Goal: Information Seeking & Learning: Learn about a topic

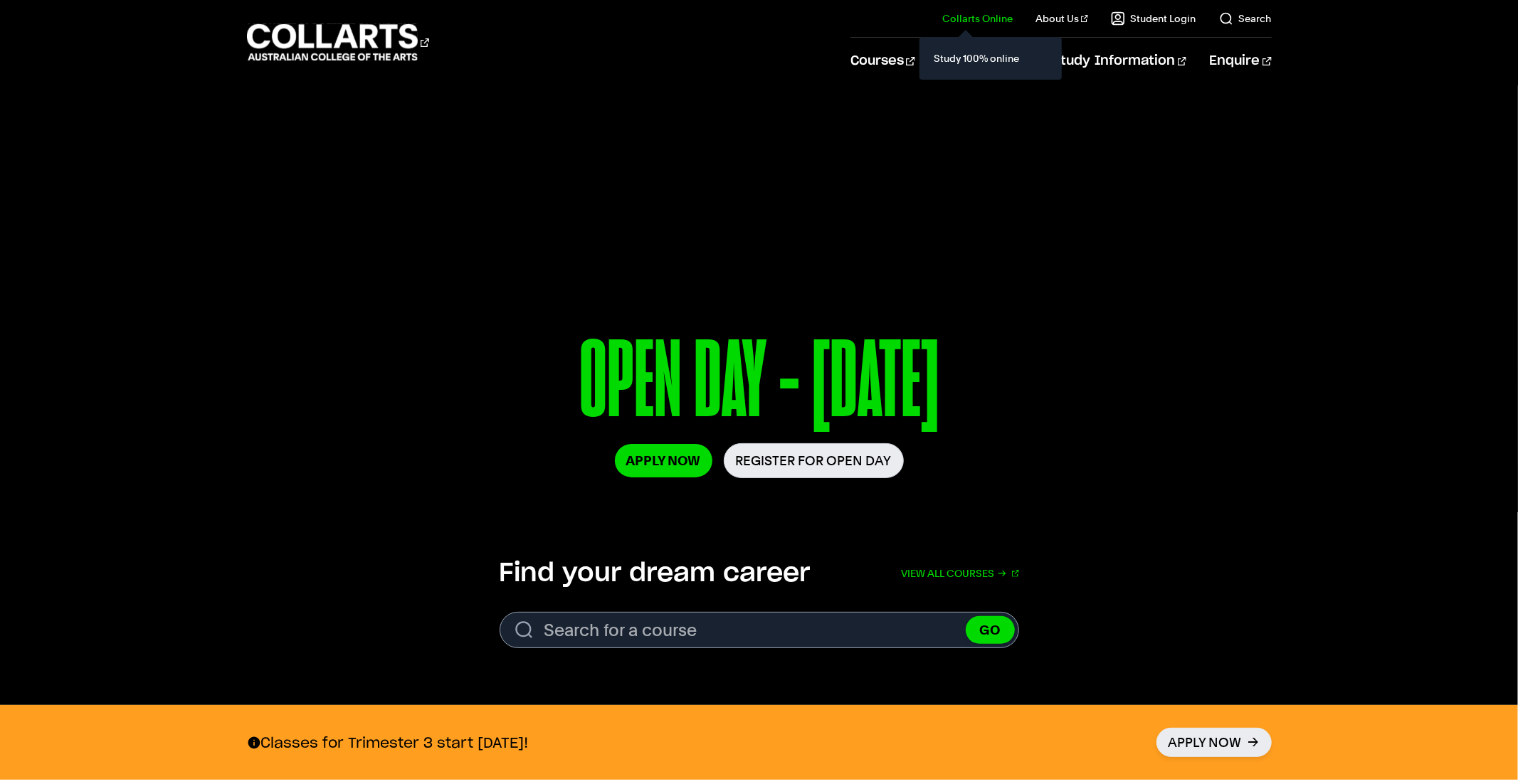
click at [997, 23] on link "Collarts Online" at bounding box center [977, 19] width 70 height 14
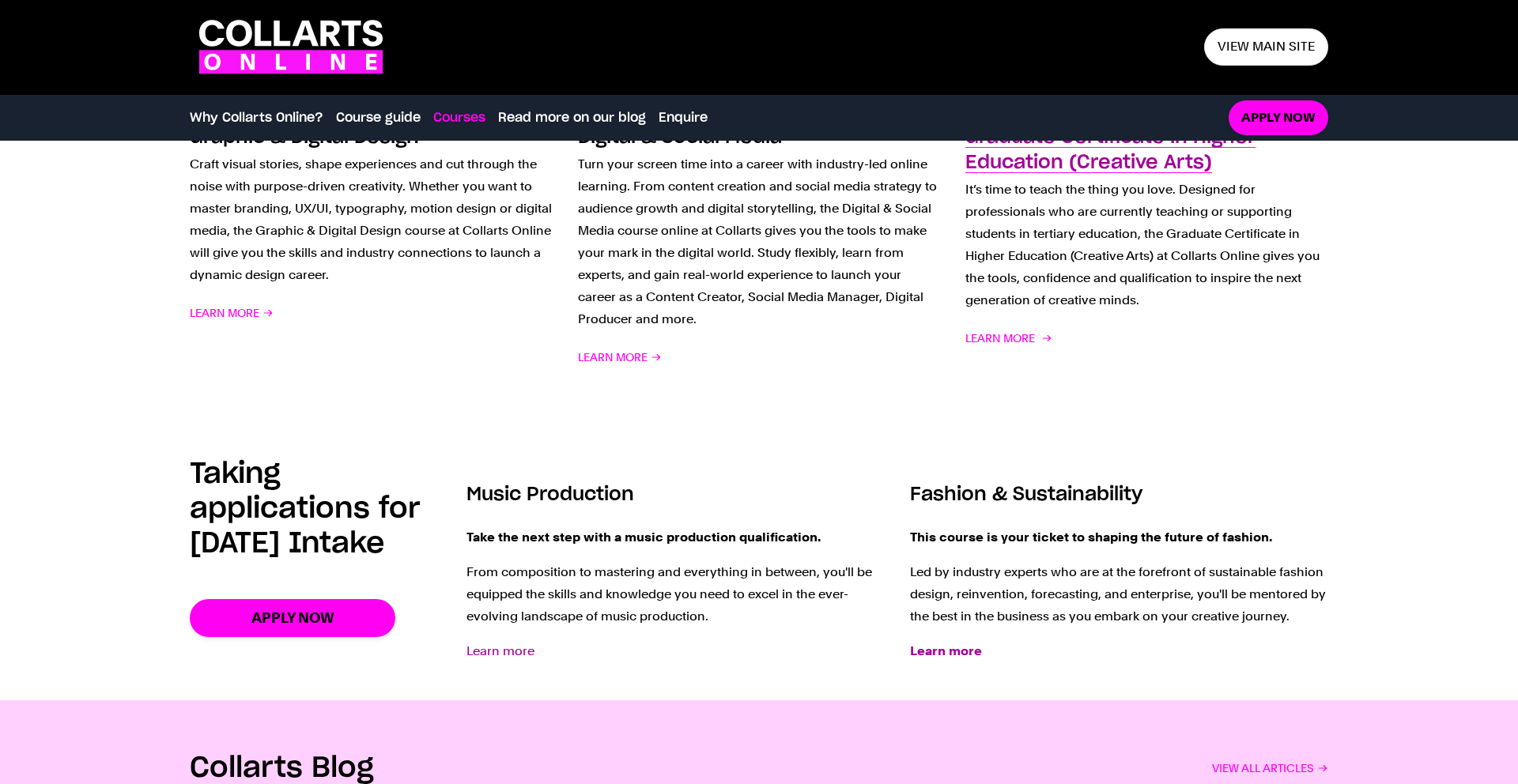
scroll to position [1827, 0]
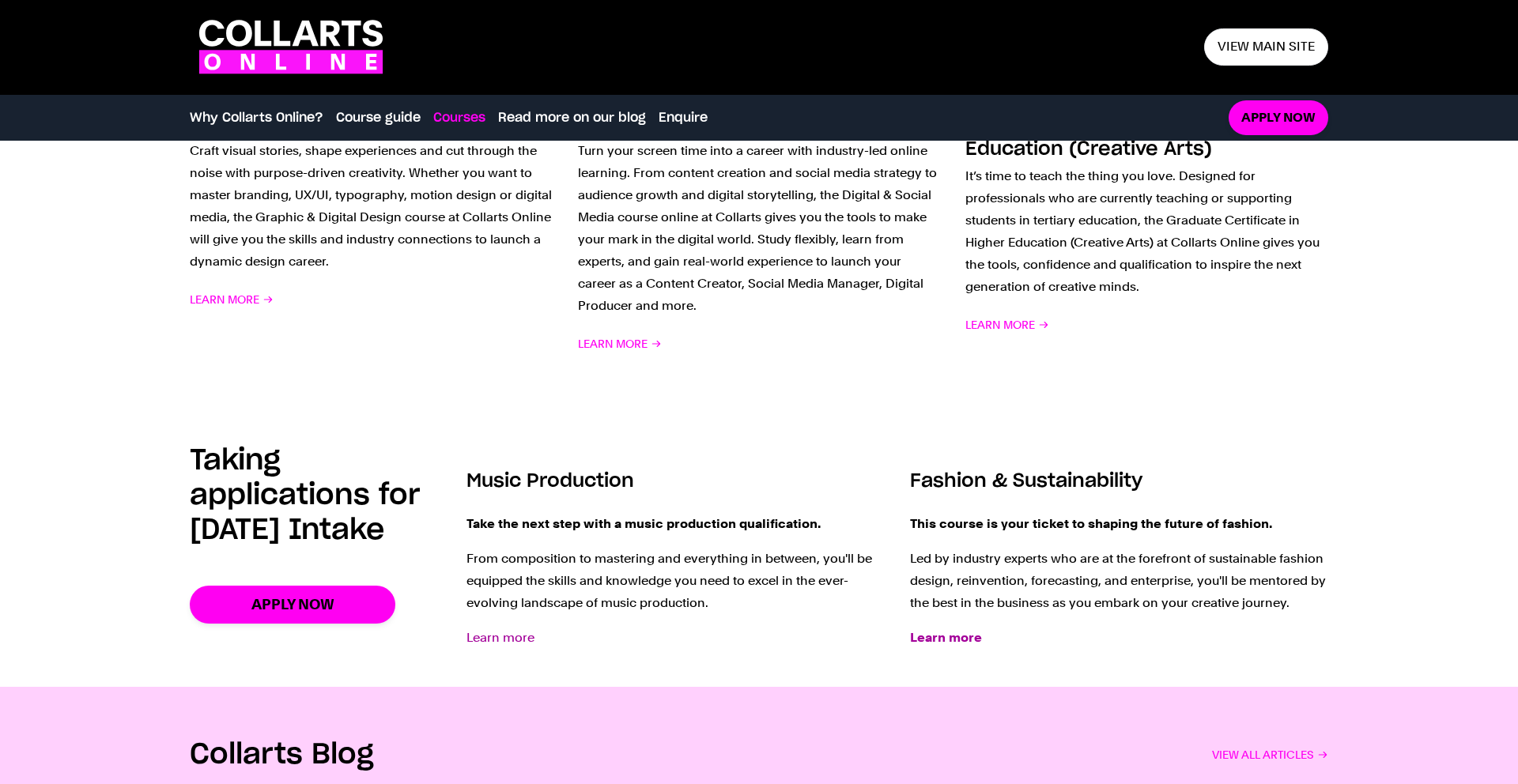
click at [514, 640] on link "Learn more" at bounding box center [500, 636] width 68 height 15
click at [630, 336] on span "Learn More" at bounding box center [620, 343] width 84 height 22
click at [326, 622] on link "Apply now" at bounding box center [292, 603] width 206 height 37
click at [508, 638] on link "Learn more" at bounding box center [500, 636] width 68 height 15
click at [304, 30] on icon ".cls-1 { fill: #fa14fa; } .cls-1, .cls-2 { stroke-width: 0px; } .cls-2 { fill: …" at bounding box center [290, 47] width 203 height 69
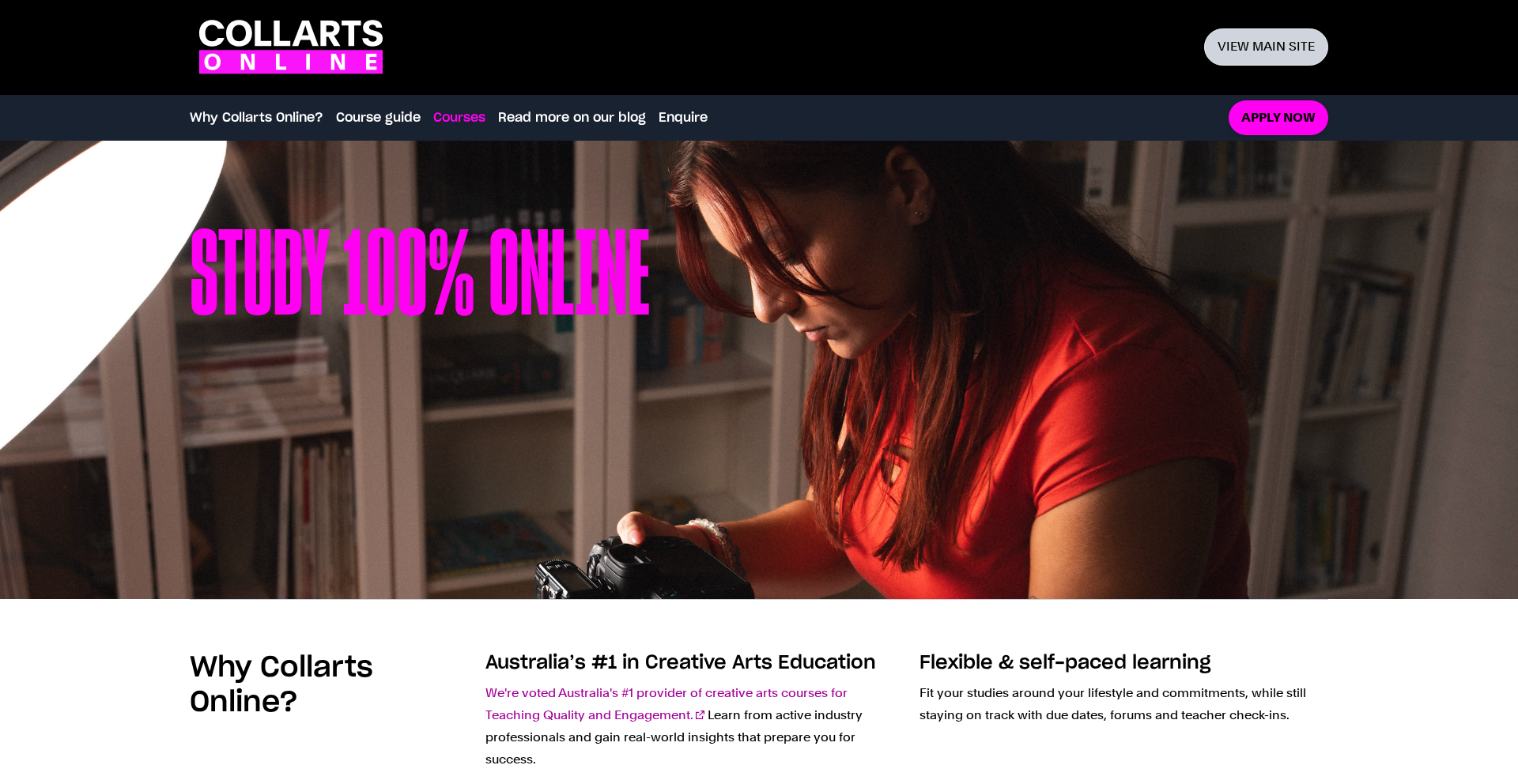
click at [1298, 46] on link "View main site" at bounding box center [1265, 47] width 124 height 37
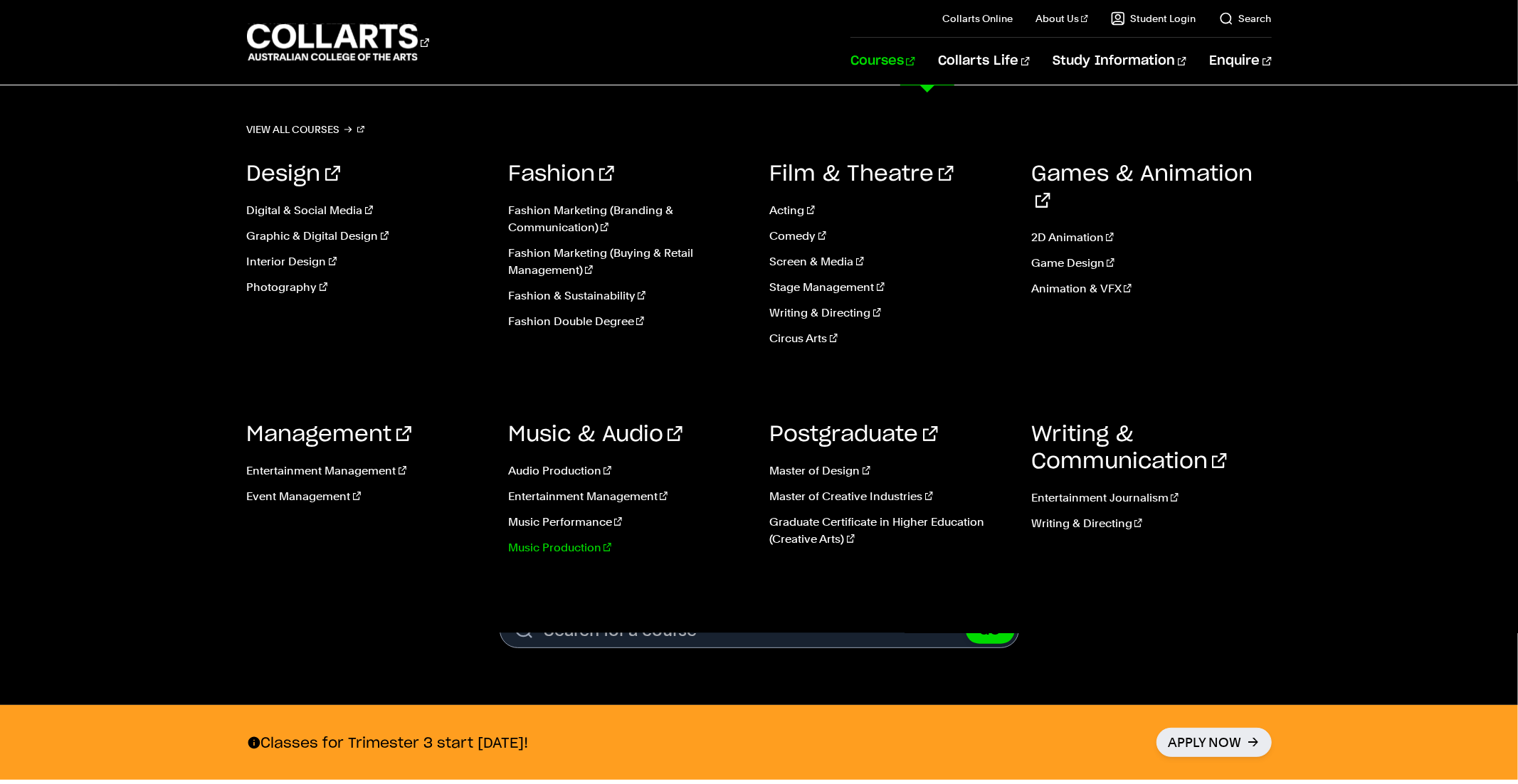
click at [589, 550] on link "Music Production" at bounding box center [629, 547] width 241 height 17
click at [561, 296] on link "Fashion & Sustainability" at bounding box center [629, 295] width 241 height 17
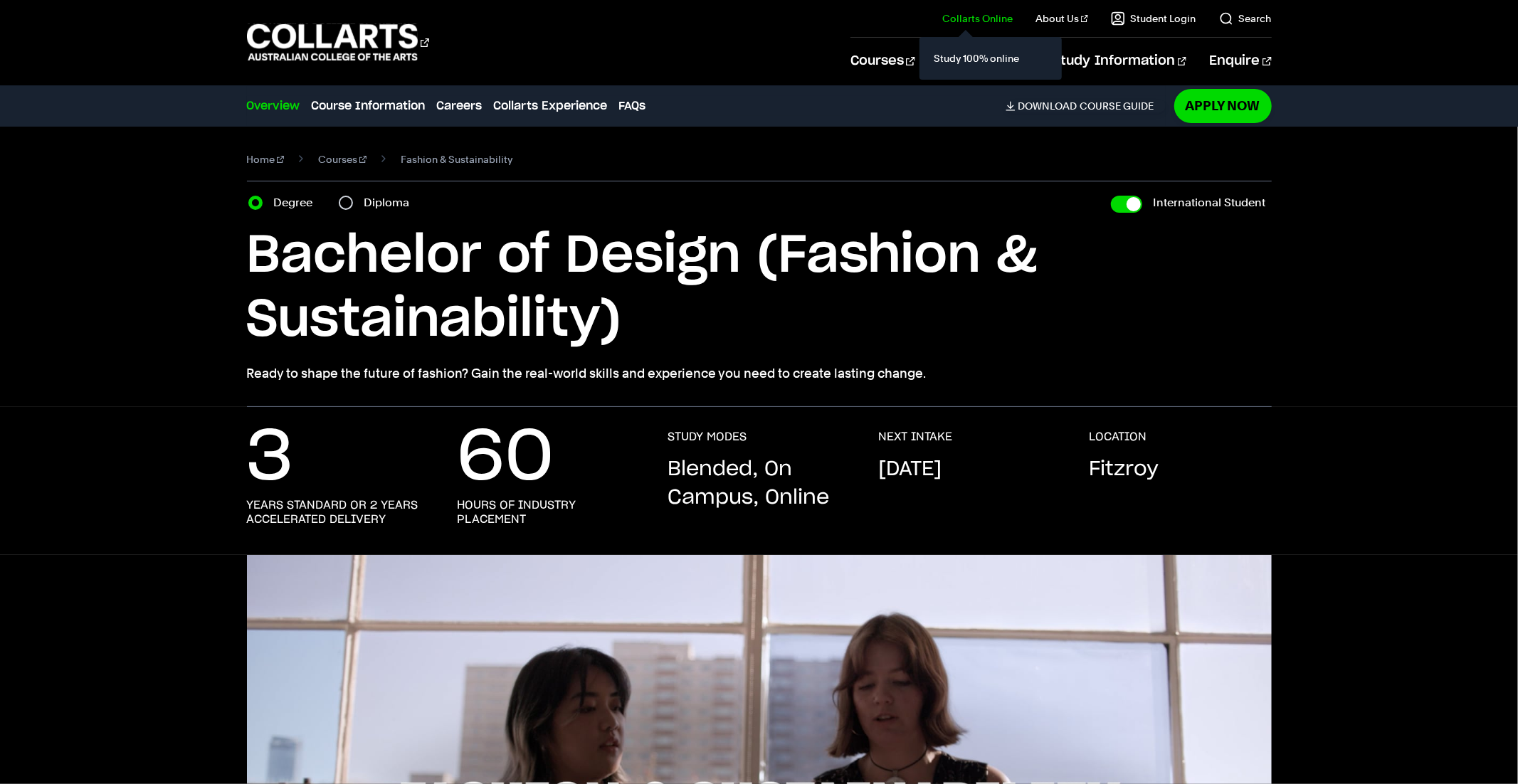
click at [1002, 18] on link "Collarts Online" at bounding box center [977, 19] width 70 height 14
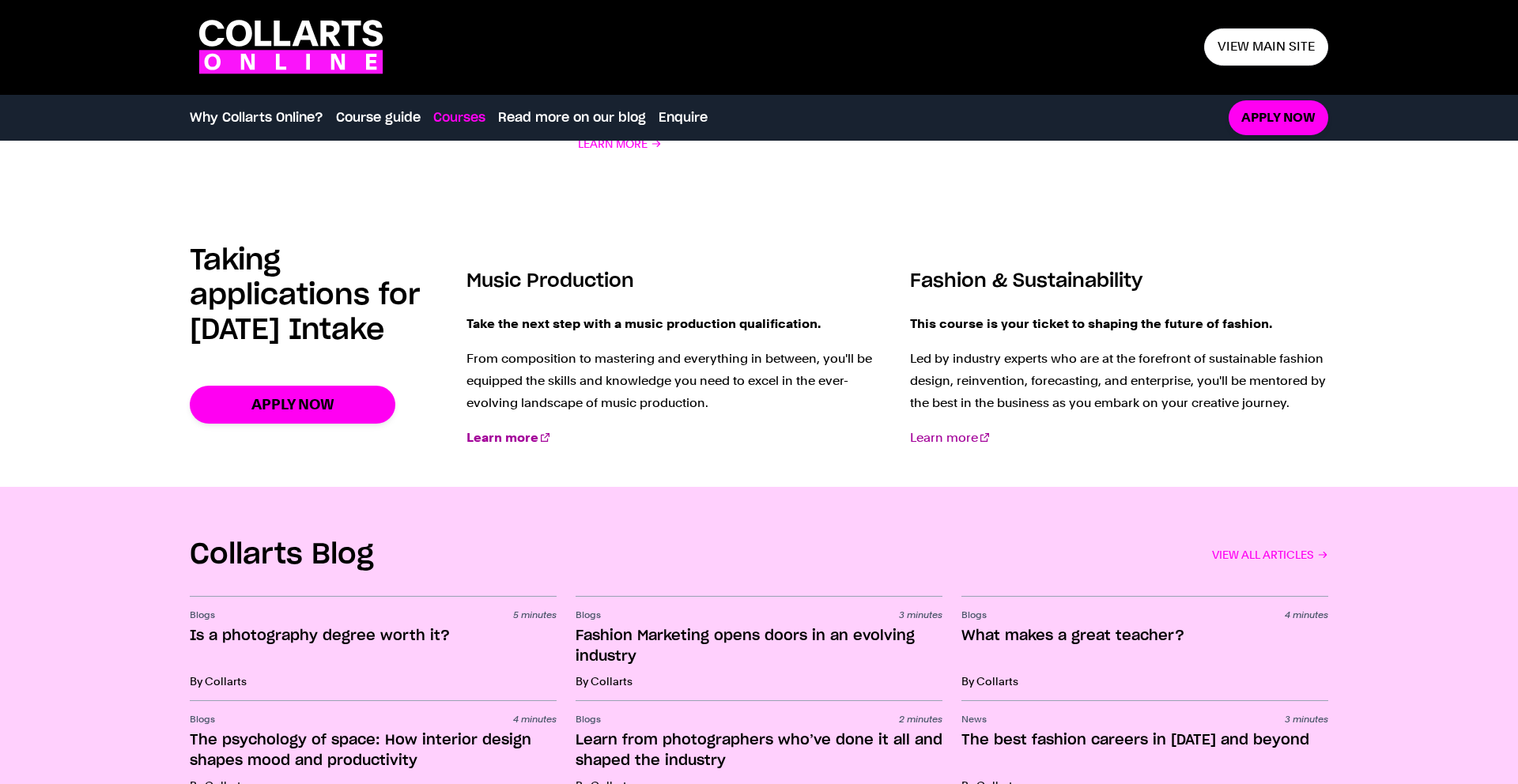
scroll to position [1915, 0]
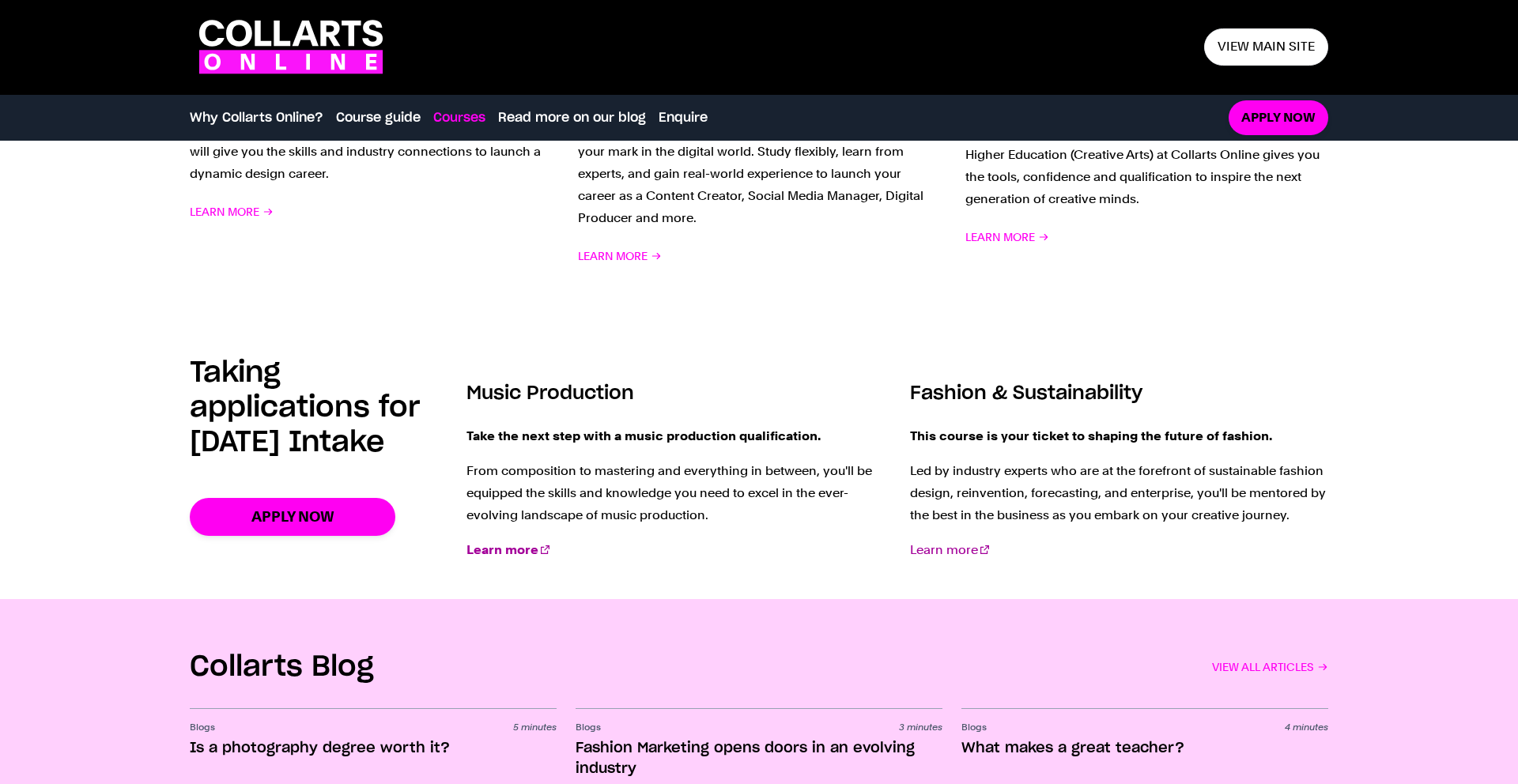
click at [949, 554] on link "Learn more" at bounding box center [949, 549] width 79 height 15
